Goal: Task Accomplishment & Management: Manage account settings

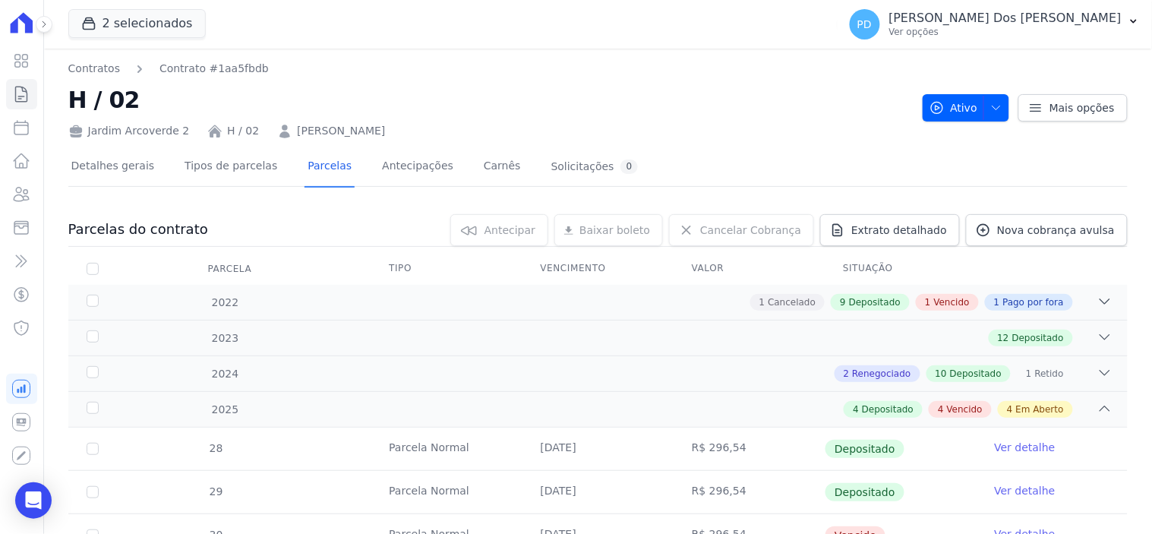
scroll to position [506, 0]
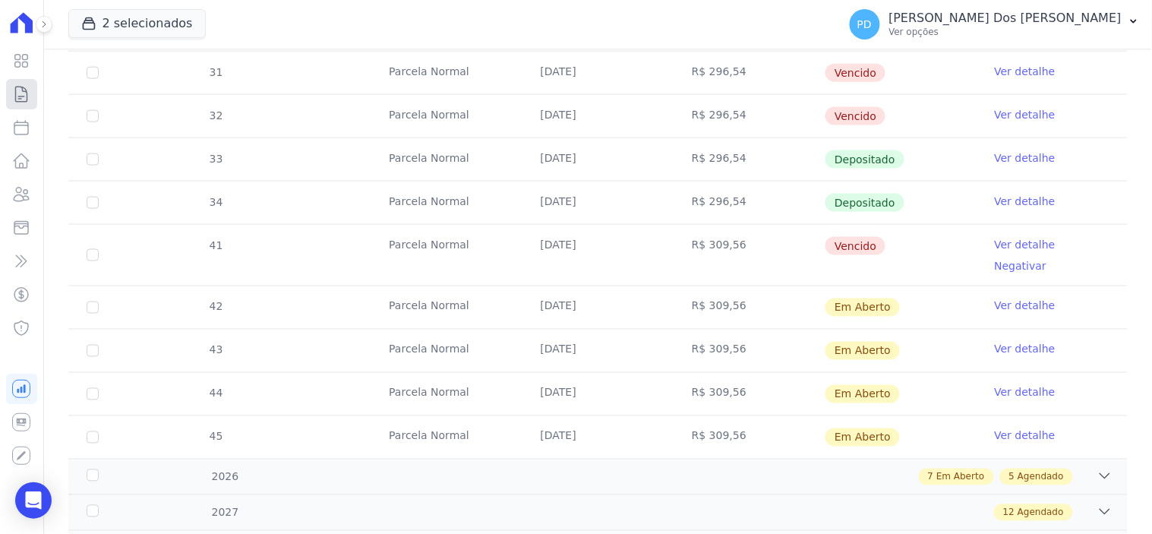
click at [21, 95] on icon at bounding box center [21, 94] width 18 height 18
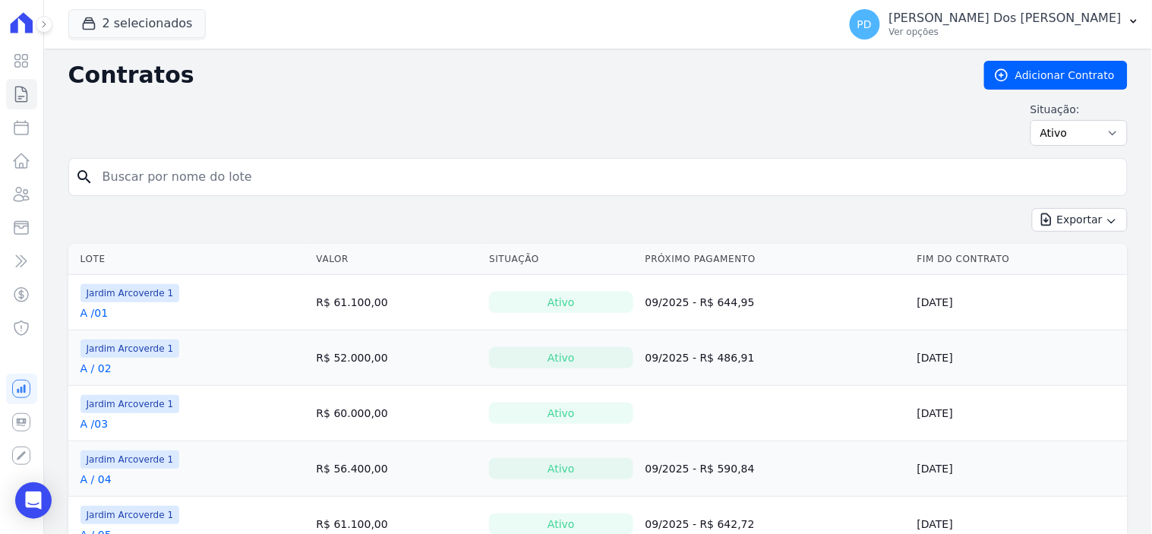
click at [143, 168] on input "search" at bounding box center [607, 177] width 1028 height 30
type input "I / 14"
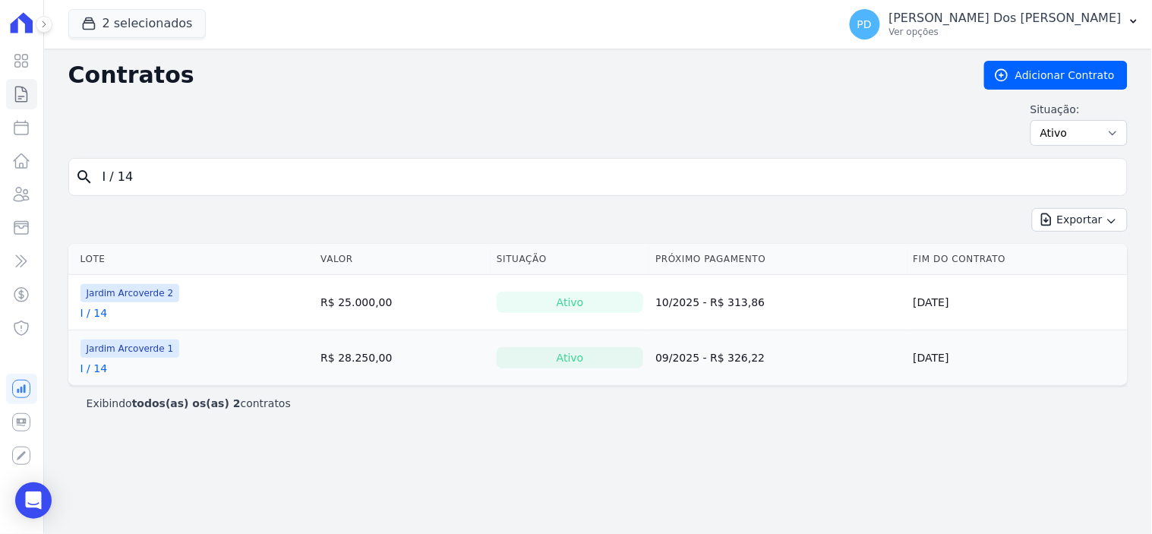
click at [93, 316] on link "I / 14" at bounding box center [94, 312] width 27 height 15
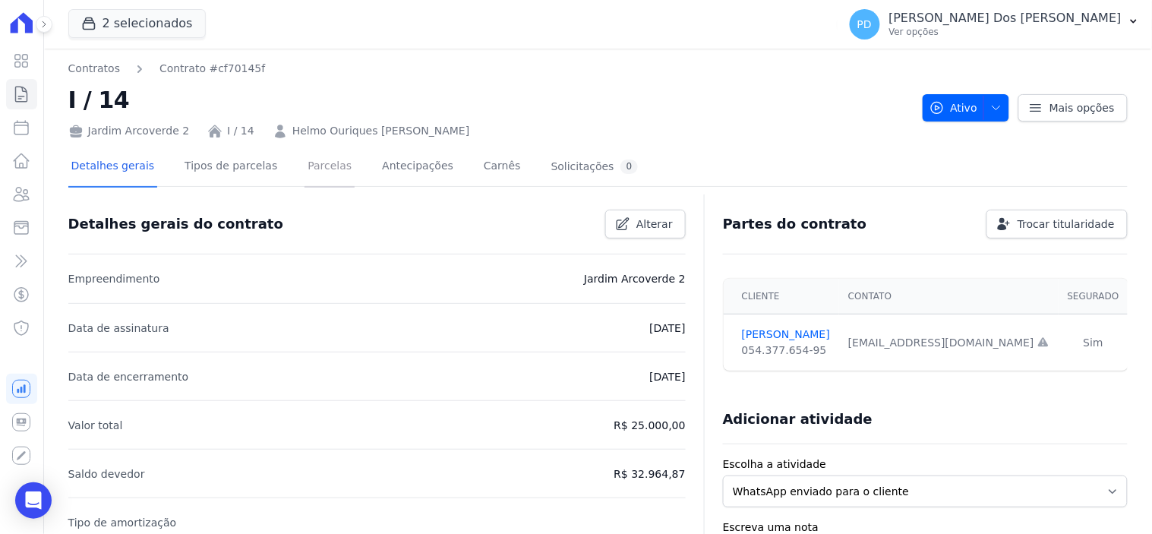
click at [324, 166] on link "Parcelas" at bounding box center [330, 167] width 50 height 40
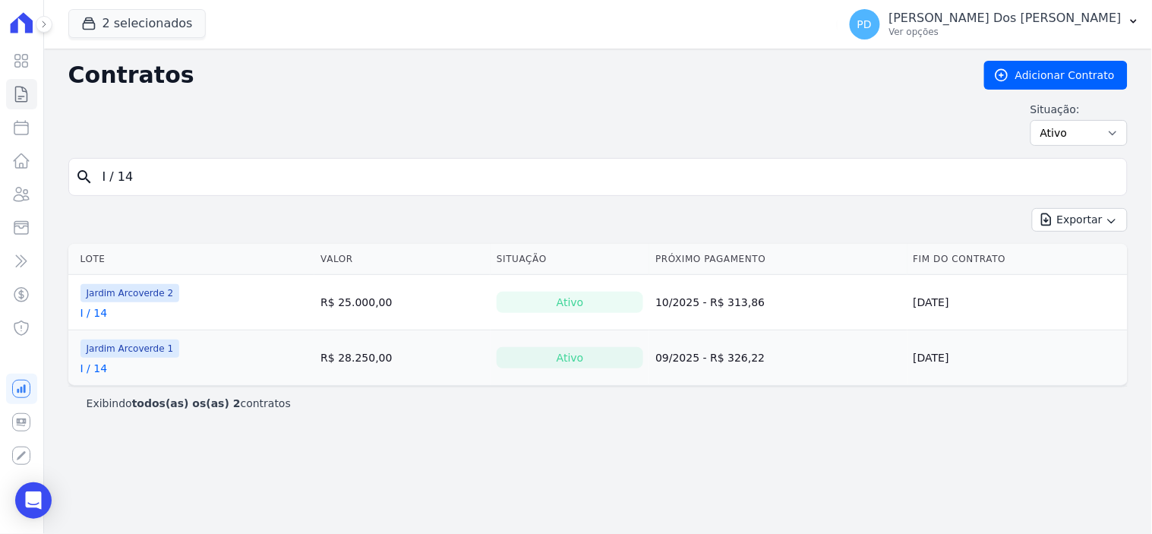
click at [103, 365] on link "I / 14" at bounding box center [94, 368] width 27 height 15
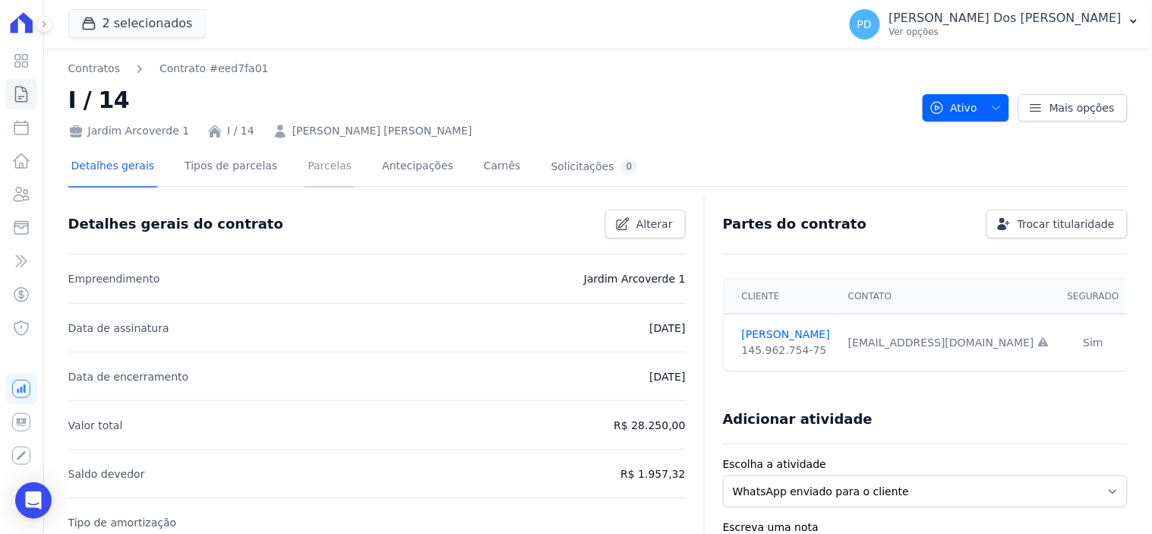
click at [305, 165] on link "Parcelas" at bounding box center [330, 167] width 50 height 40
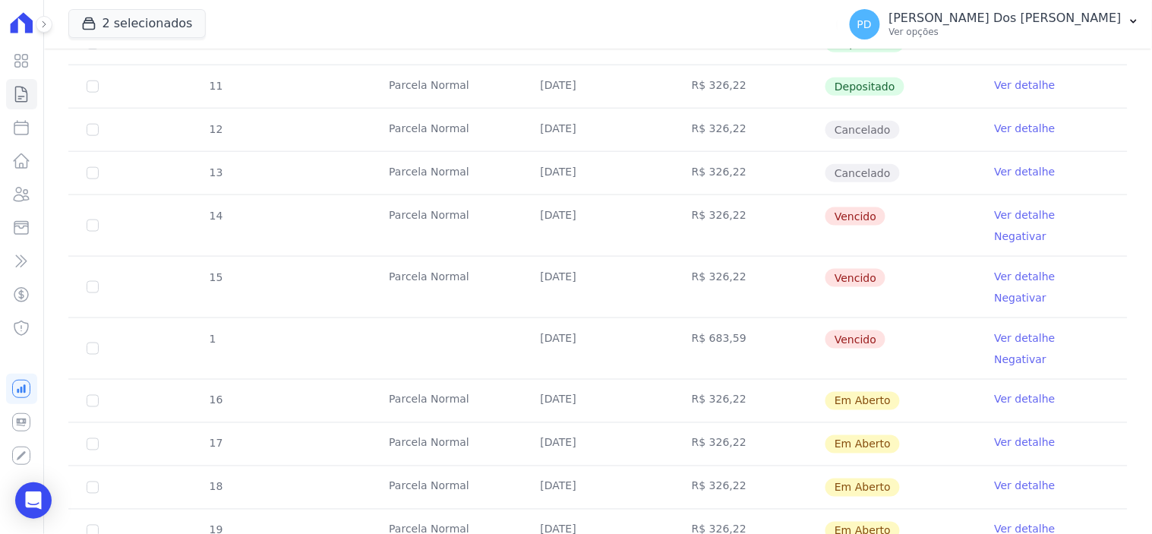
scroll to position [422, 0]
click at [23, 95] on icon at bounding box center [21, 94] width 18 height 18
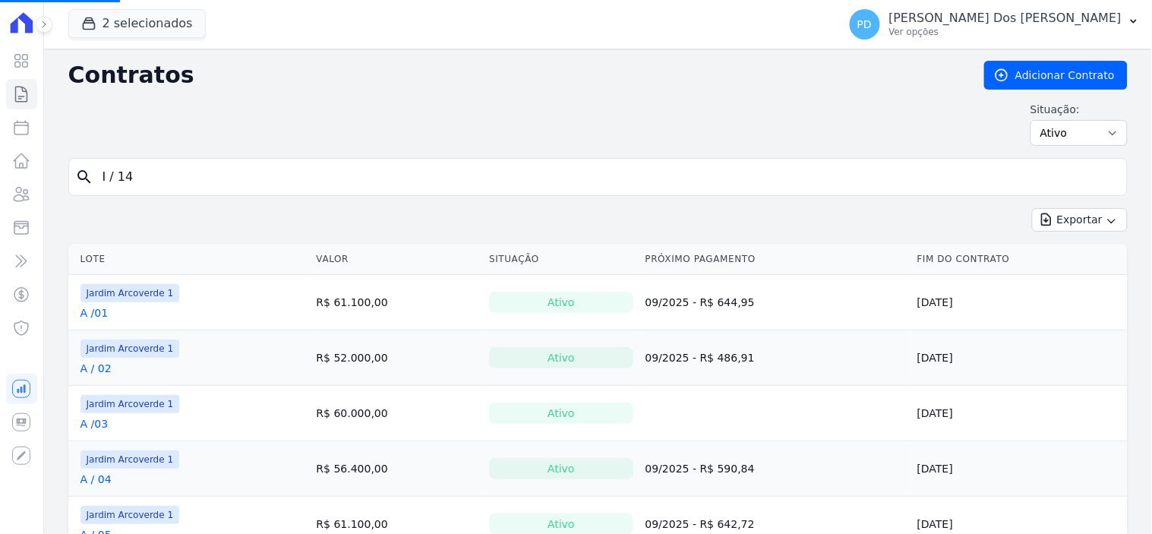
click at [229, 177] on input "I / 14" at bounding box center [607, 177] width 1028 height 30
drag, startPoint x: 118, startPoint y: 178, endPoint x: 81, endPoint y: 178, distance: 37.2
click at [81, 178] on div "search I / 14" at bounding box center [598, 177] width 1060 height 38
click at [148, 175] on input "search" at bounding box center [607, 177] width 1028 height 30
type input "i / 15"
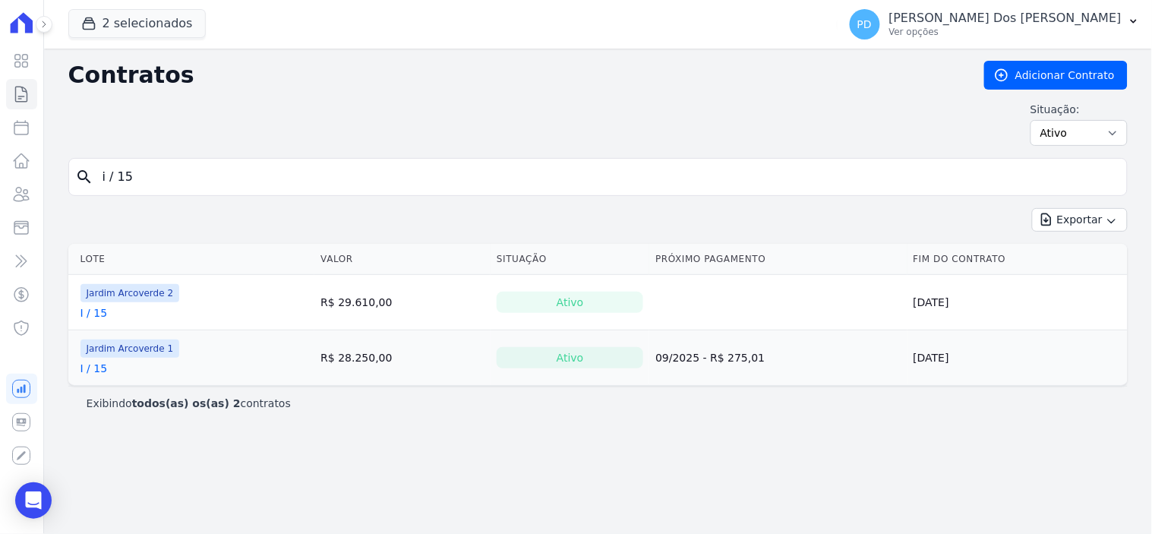
click at [97, 314] on link "I / 15" at bounding box center [94, 312] width 27 height 15
click at [93, 372] on link "I / 15" at bounding box center [94, 368] width 27 height 15
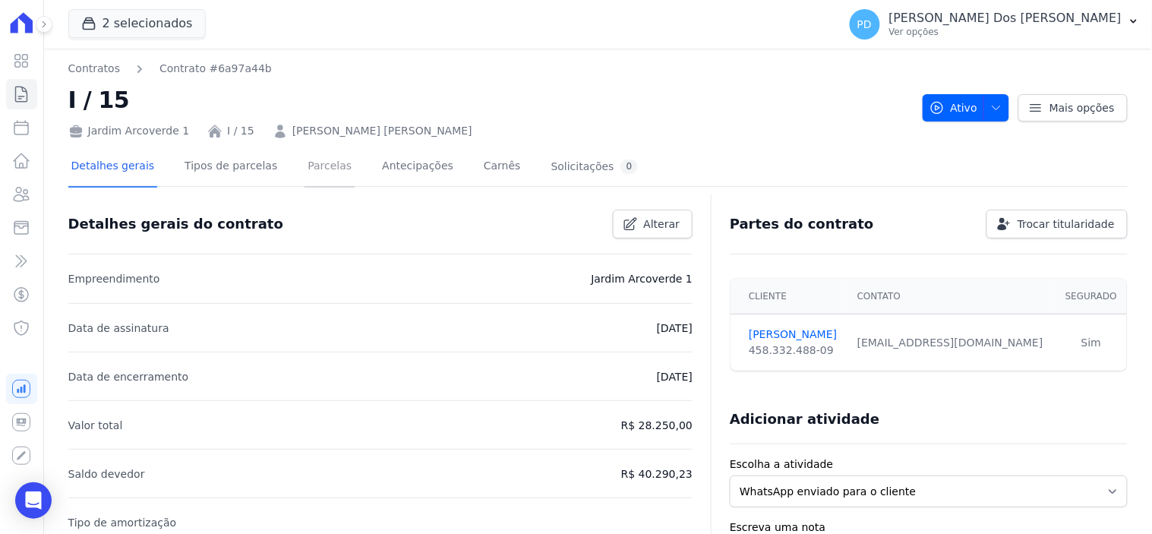
click at [316, 169] on link "Parcelas" at bounding box center [330, 167] width 50 height 40
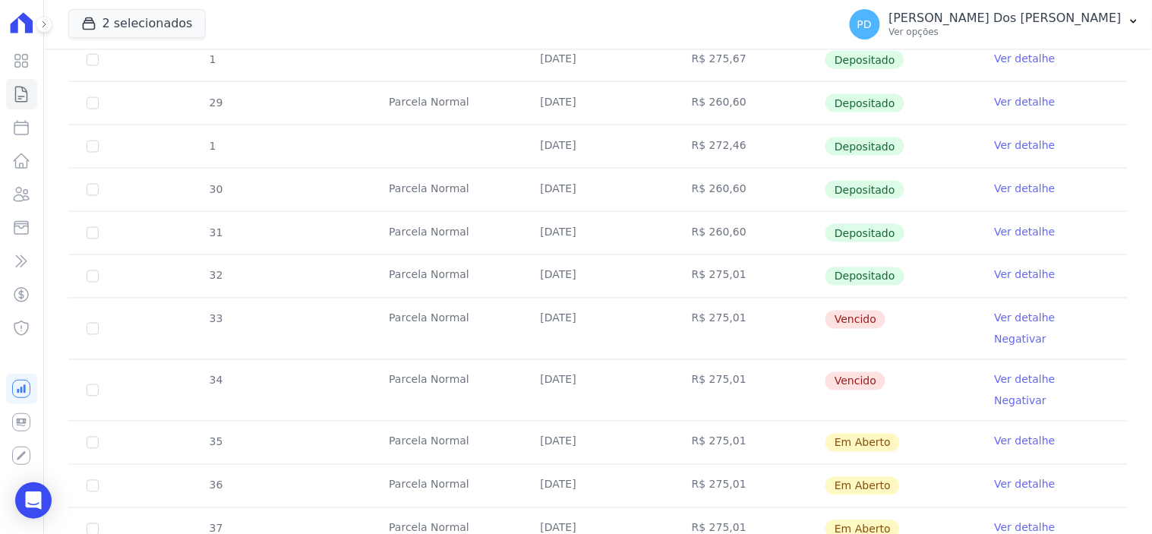
scroll to position [590, 0]
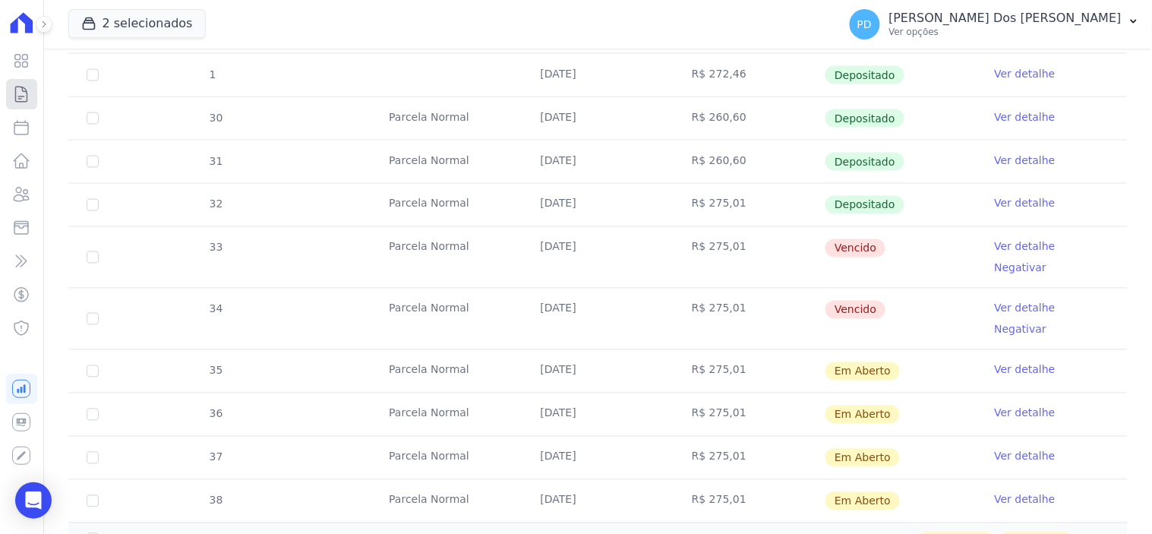
click at [24, 102] on icon at bounding box center [21, 94] width 18 height 18
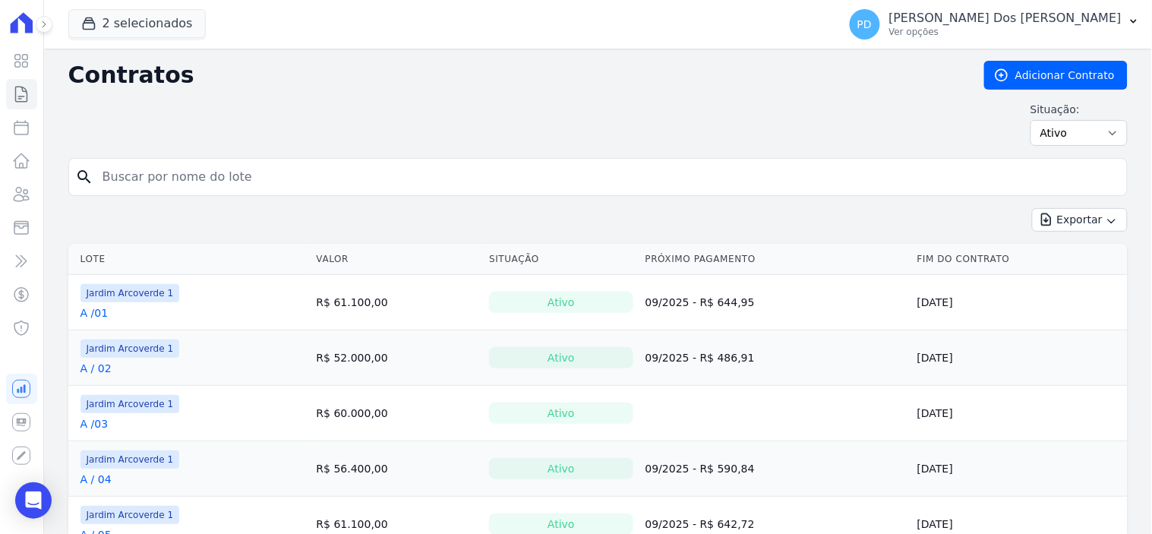
drag, startPoint x: 172, startPoint y: 183, endPoint x: 188, endPoint y: 183, distance: 16.0
click at [172, 183] on input "search" at bounding box center [607, 177] width 1028 height 30
type input "b / 14"
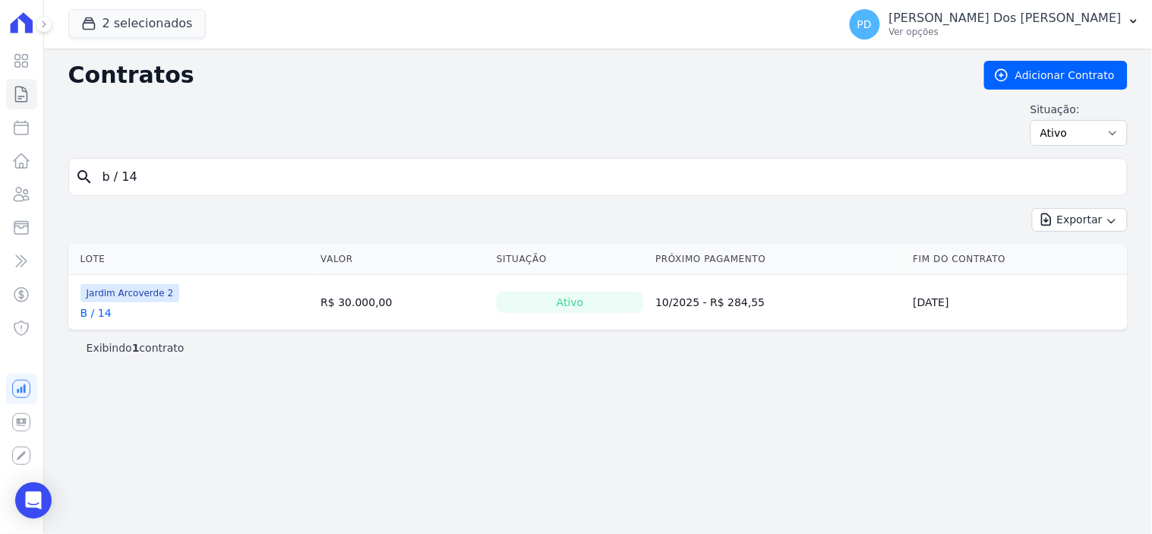
click at [102, 317] on link "B / 14" at bounding box center [96, 312] width 31 height 15
click at [118, 179] on input "b / 14" at bounding box center [607, 177] width 1028 height 30
type input "b /14"
click at [93, 317] on link "B /14" at bounding box center [95, 312] width 28 height 15
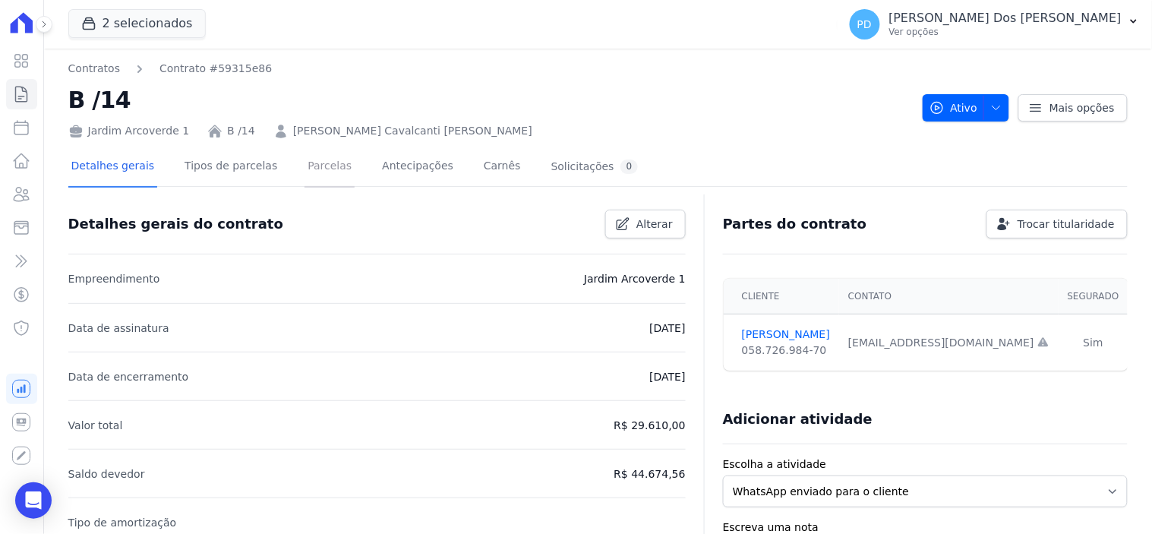
click at [307, 168] on link "Parcelas" at bounding box center [330, 167] width 50 height 40
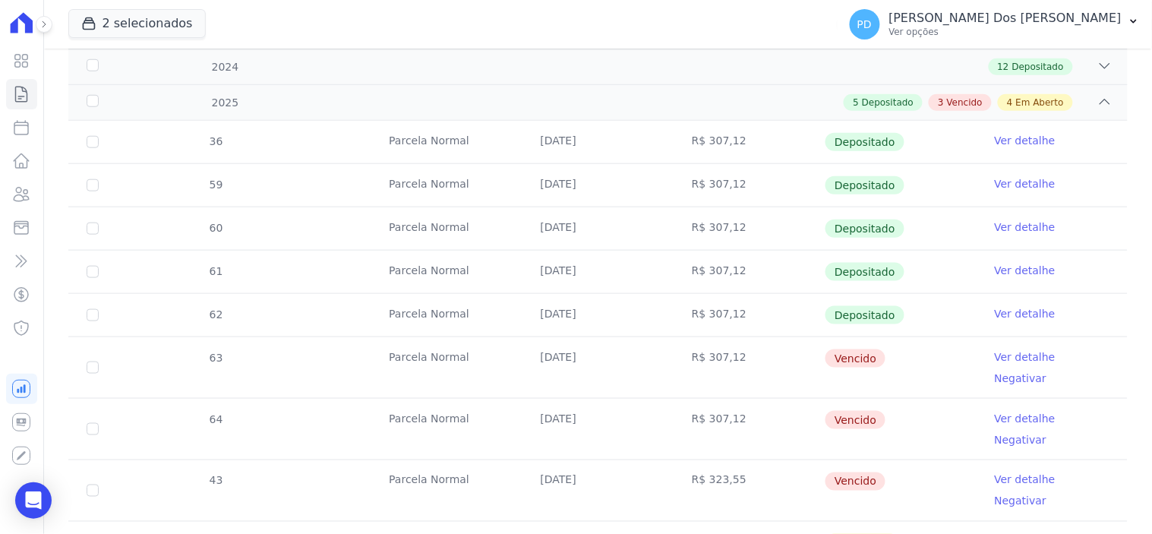
scroll to position [422, 0]
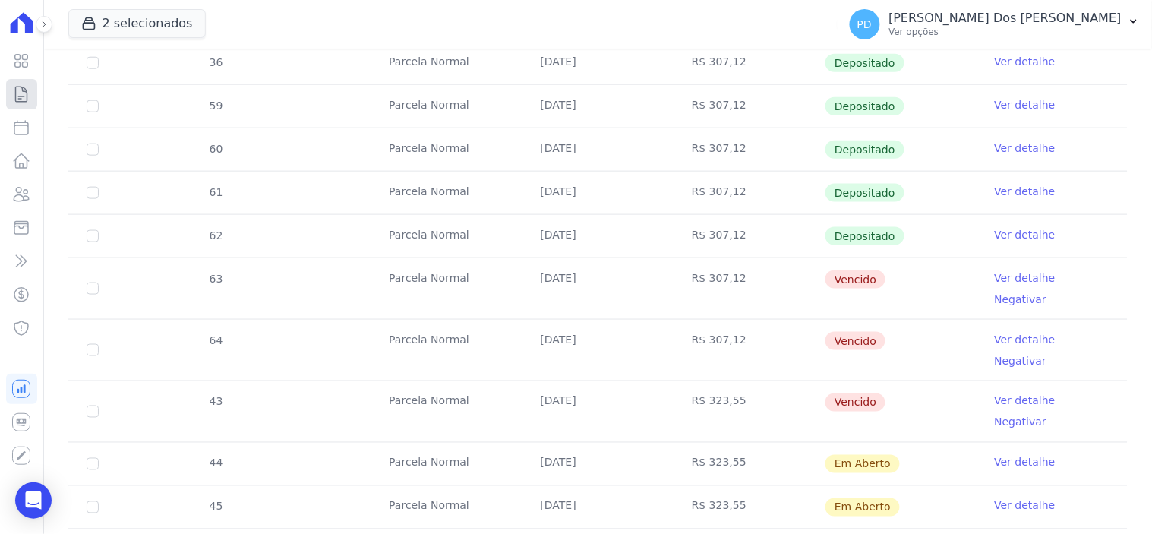
click at [36, 93] on link "Contratos" at bounding box center [21, 94] width 31 height 30
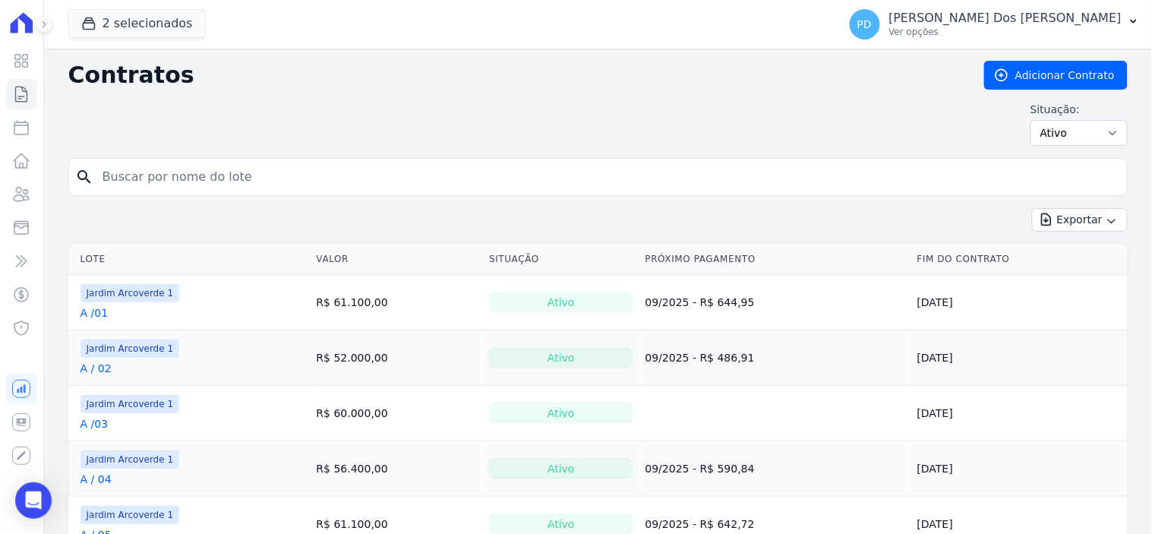
click at [169, 171] on input "search" at bounding box center [607, 177] width 1028 height 30
click at [169, 176] on input "search" at bounding box center [607, 177] width 1028 height 30
click at [148, 177] on input "search" at bounding box center [607, 177] width 1028 height 30
type input "h / 07"
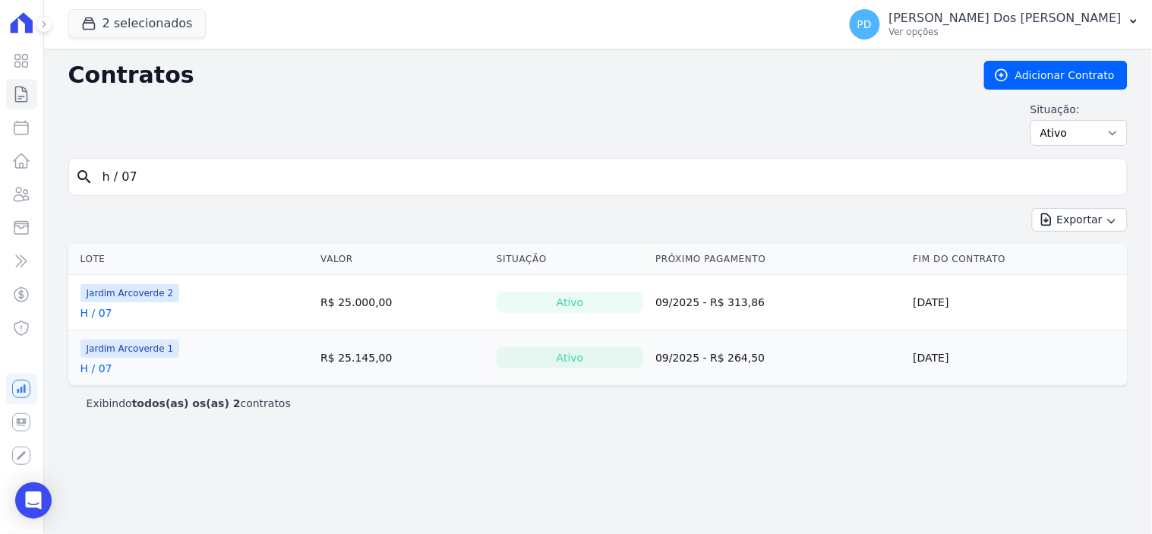
click at [108, 363] on link "H / 07" at bounding box center [97, 368] width 32 height 15
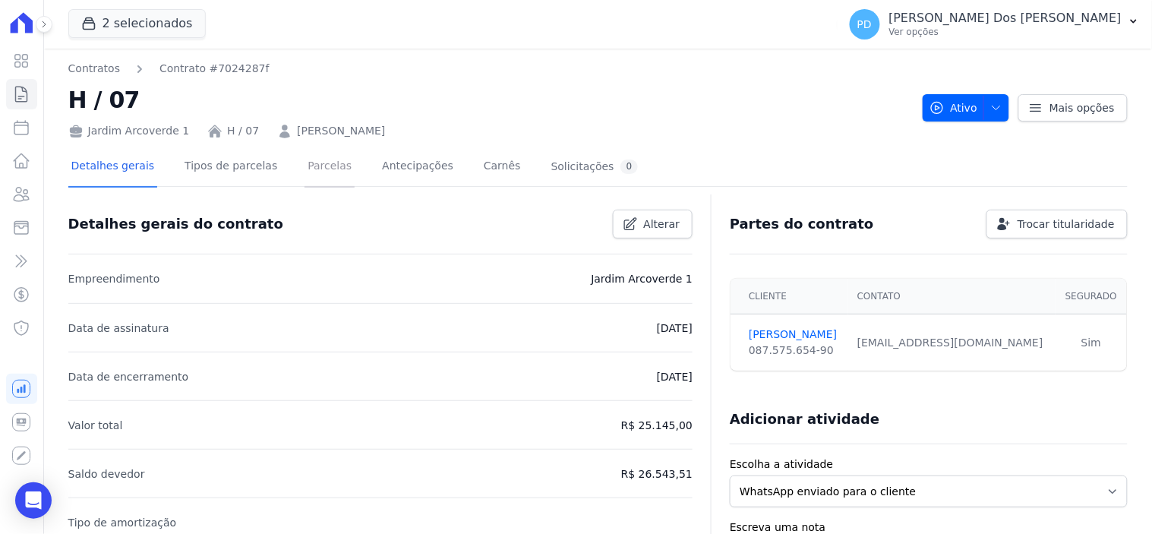
click at [305, 160] on link "Parcelas" at bounding box center [330, 167] width 50 height 40
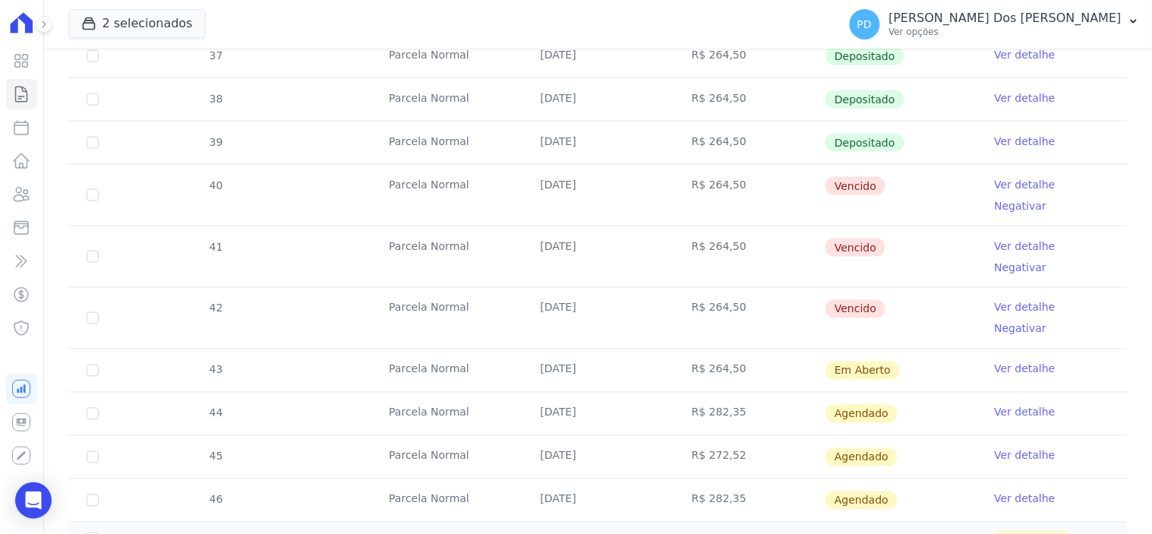
scroll to position [506, 0]
